Goal: Browse casually

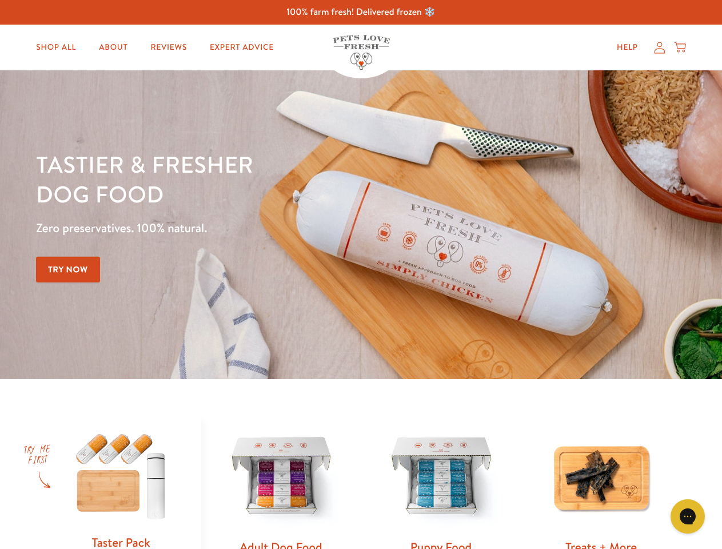
click at [361, 274] on div "Tastier & fresher dog food Zero preservatives. 100% natural. Try Now" at bounding box center [252, 224] width 433 height 151
click at [687, 516] on icon "Gorgias live chat" at bounding box center [687, 515] width 11 height 11
